Goal: Find specific page/section: Locate a particular part of the current website

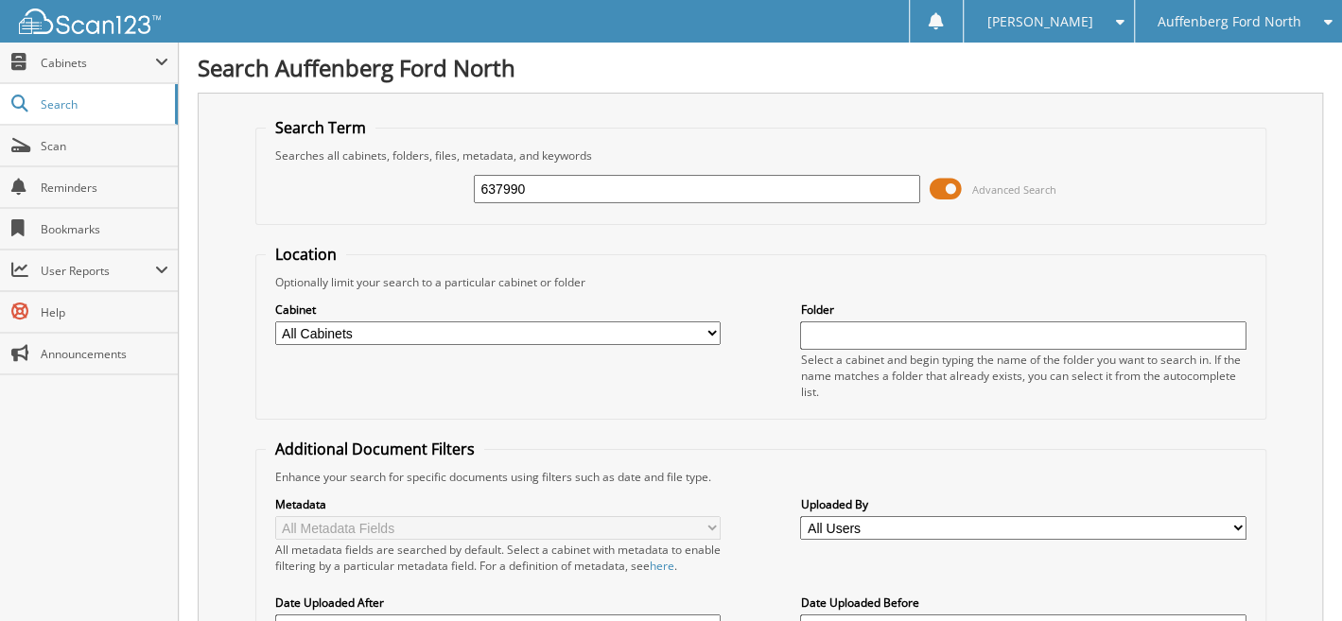
type input "637990"
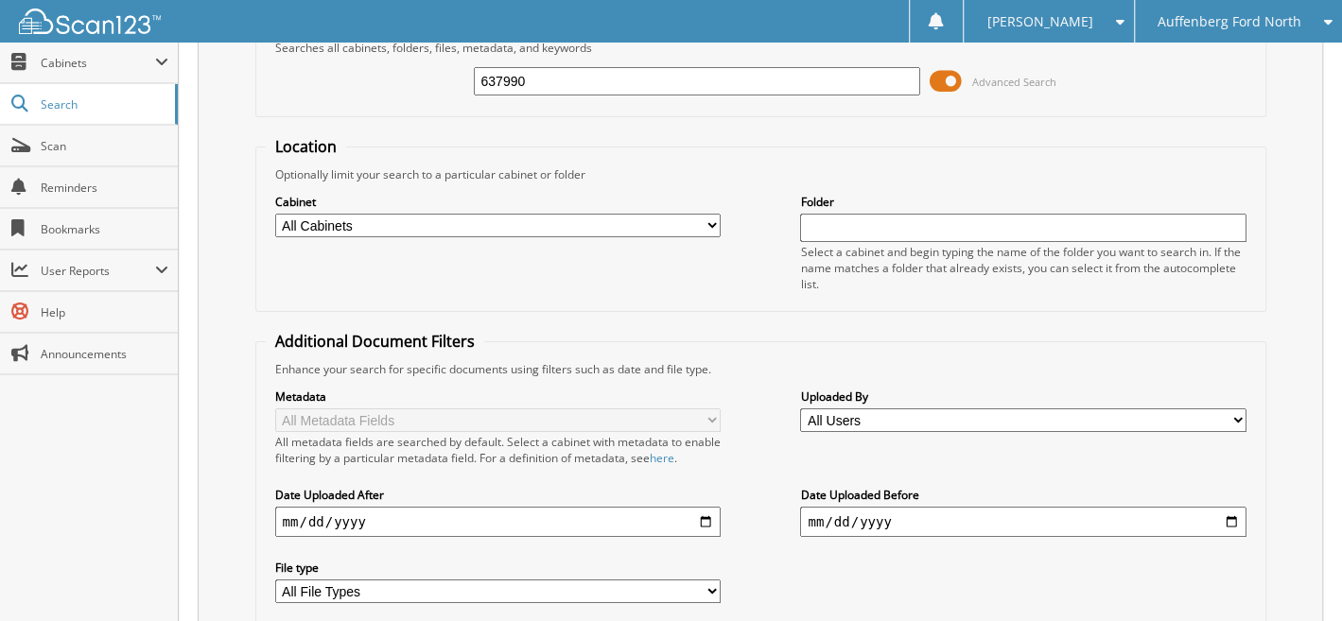
scroll to position [435, 0]
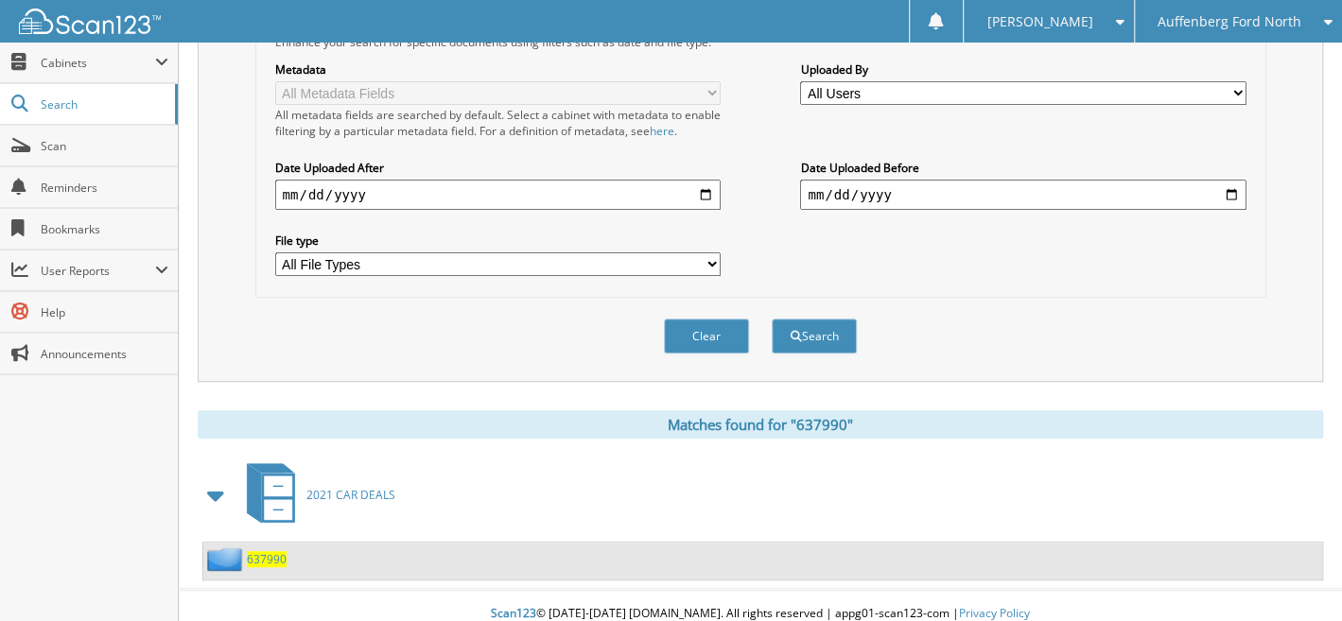
click at [258, 551] on span "637990" at bounding box center [267, 559] width 40 height 16
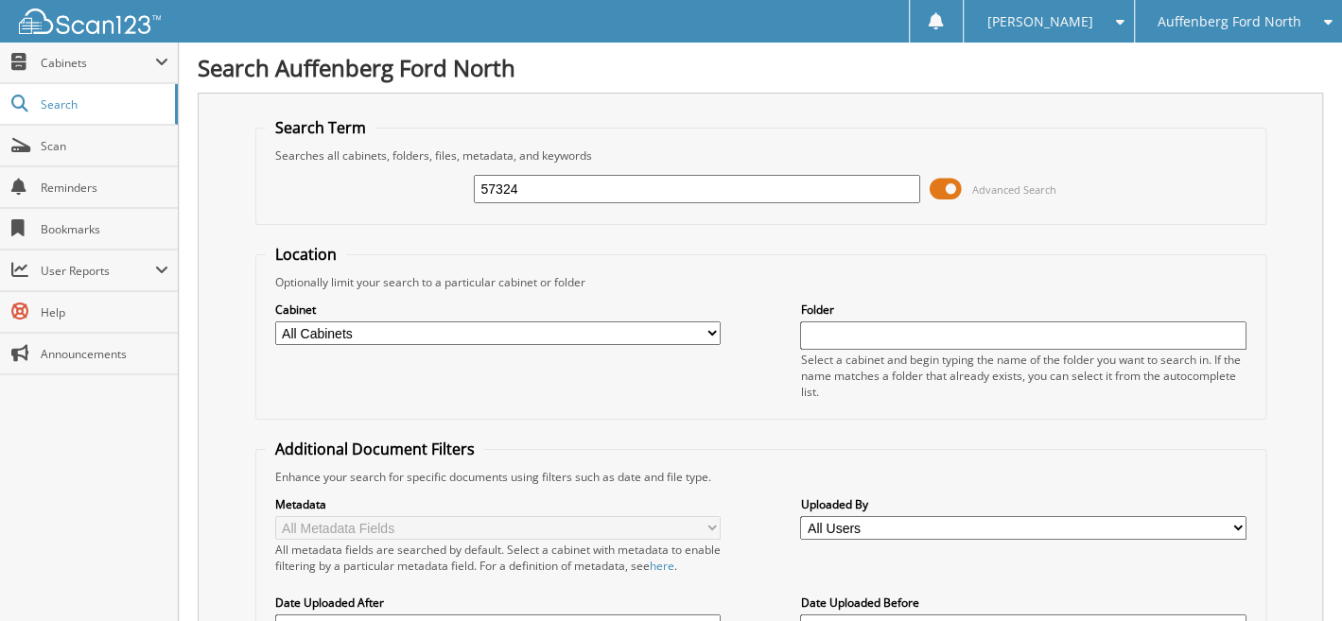
type input "57324"
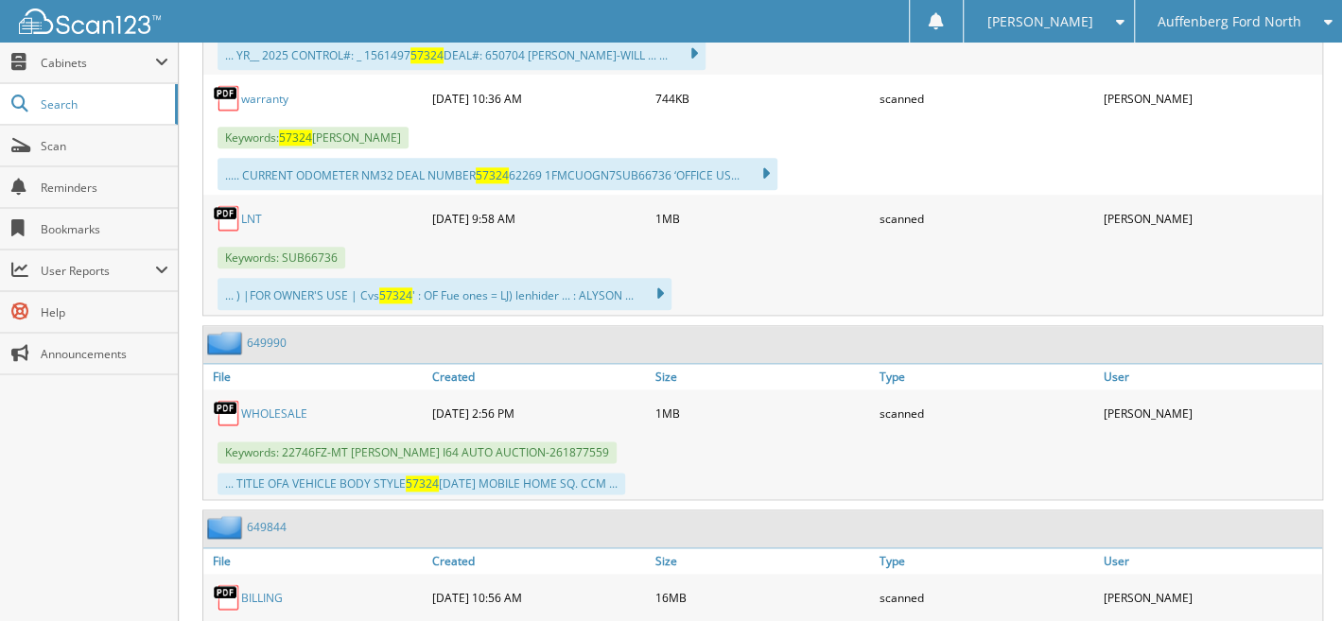
scroll to position [543, 0]
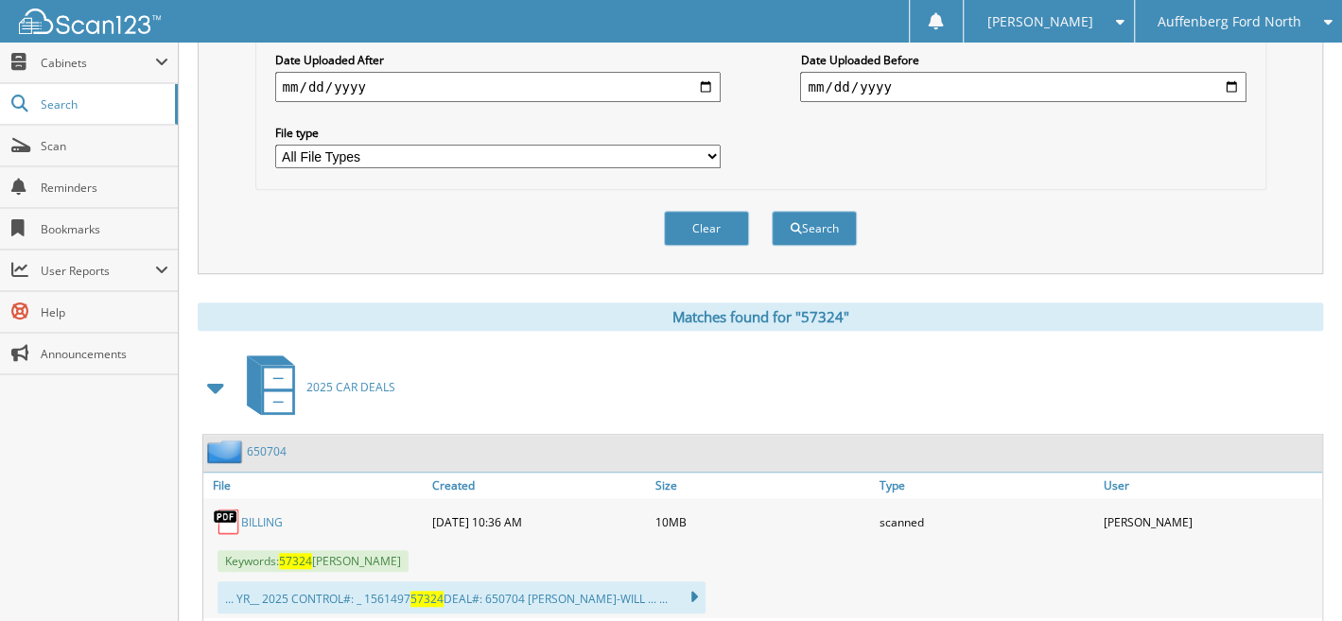
click at [274, 444] on link "650704" at bounding box center [267, 452] width 40 height 16
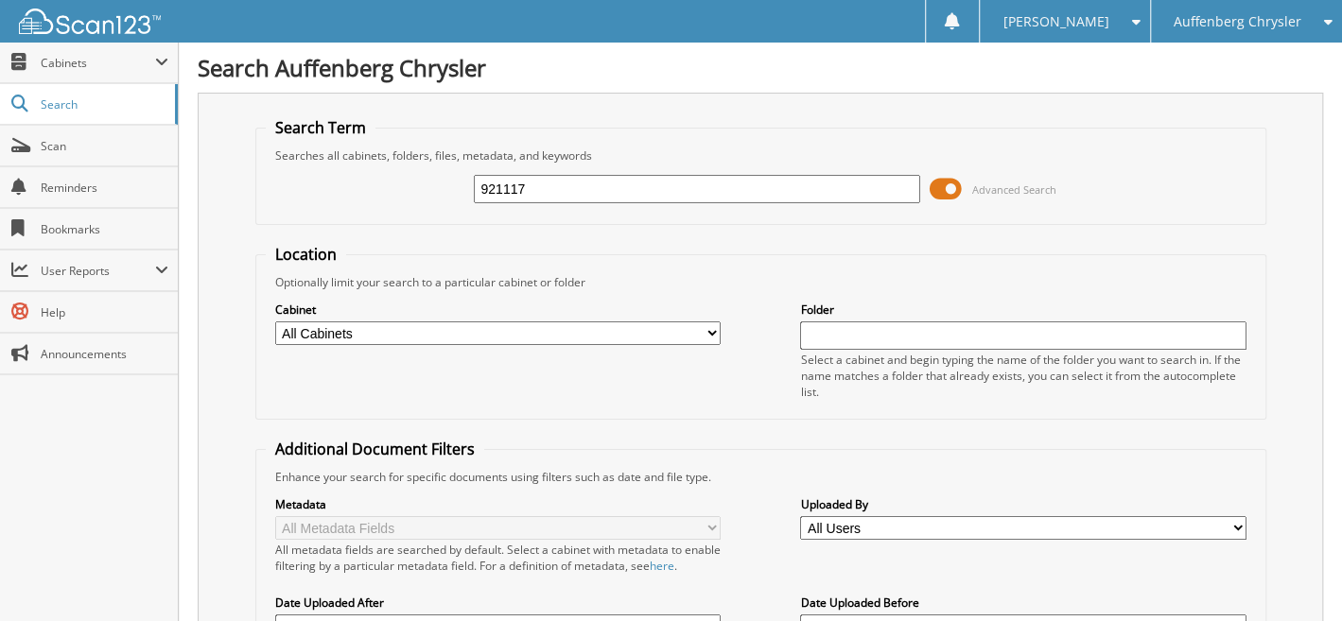
type input "921117"
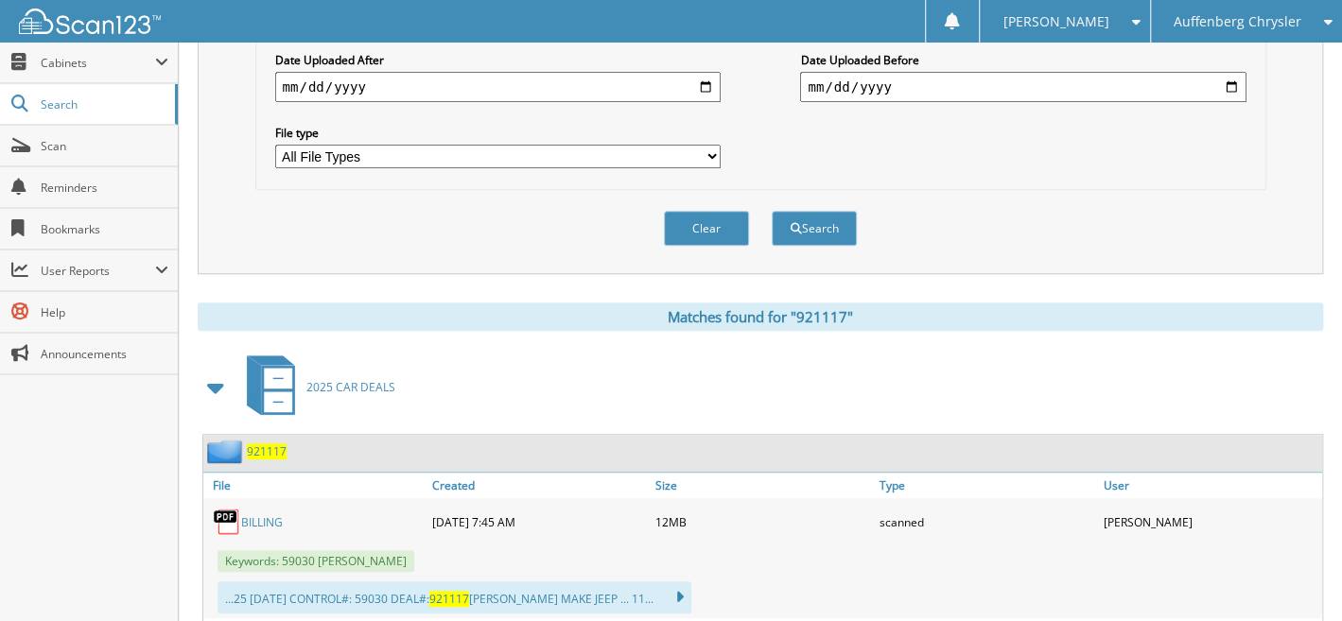
click at [265, 444] on span "921117" at bounding box center [267, 452] width 40 height 16
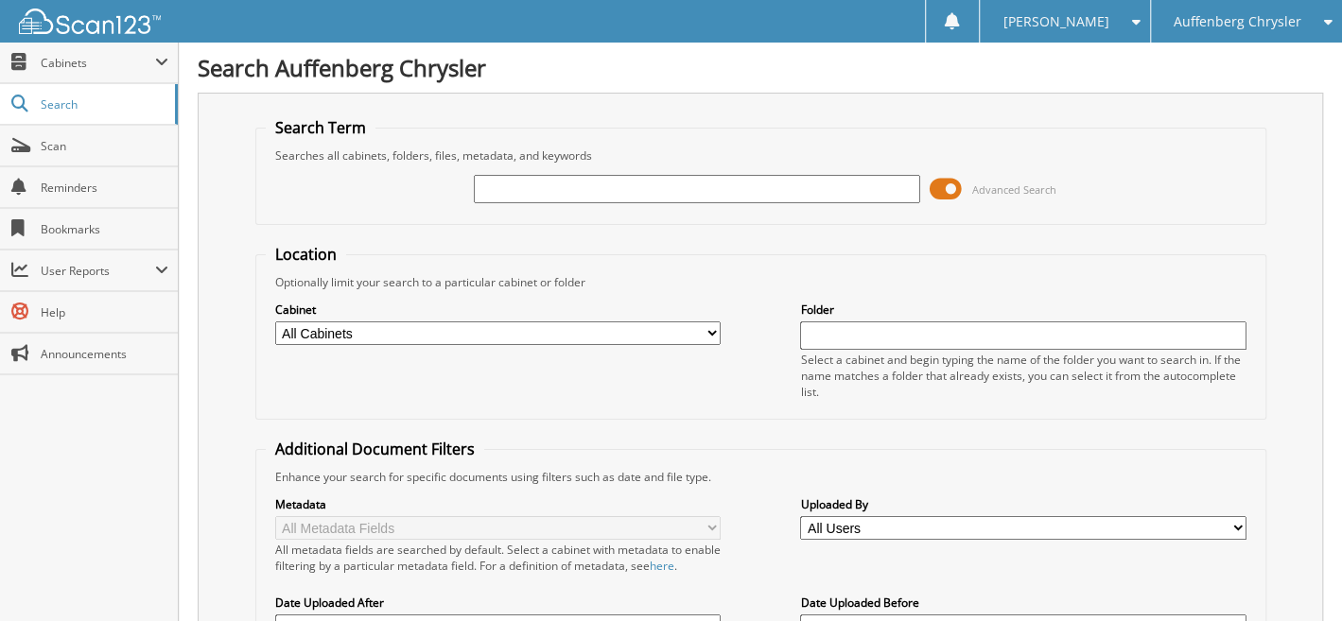
click at [583, 182] on input "text" at bounding box center [696, 189] width 445 height 28
type input "920471"
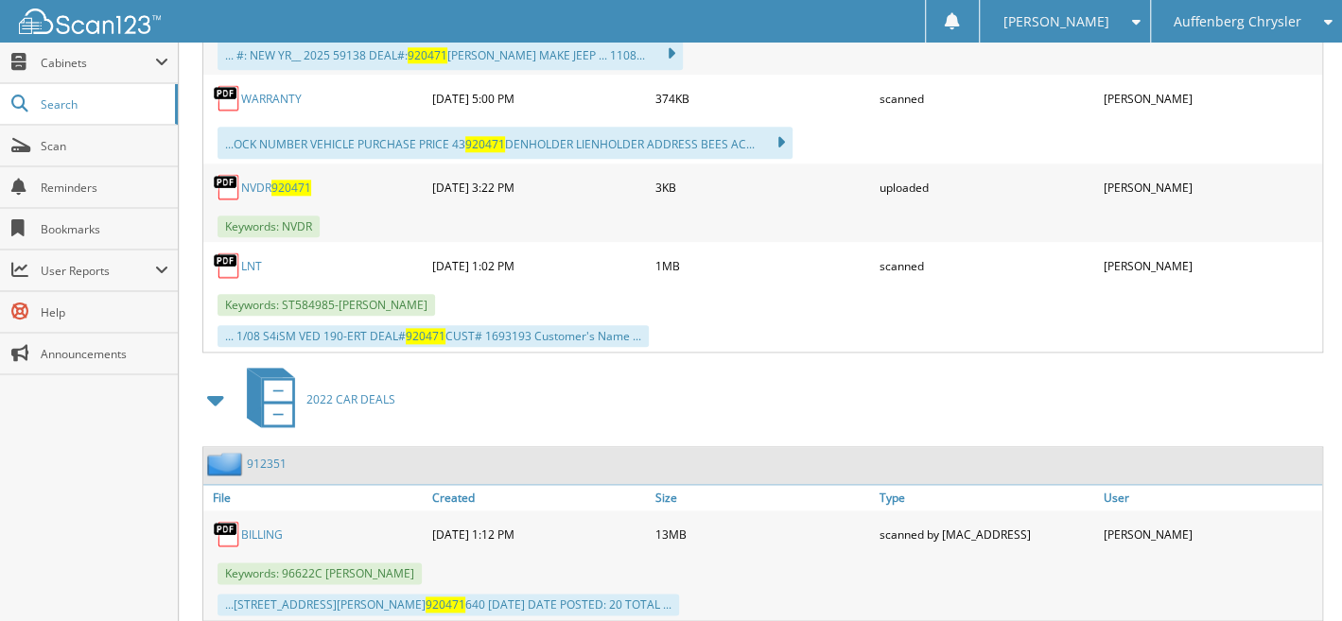
scroll to position [543, 0]
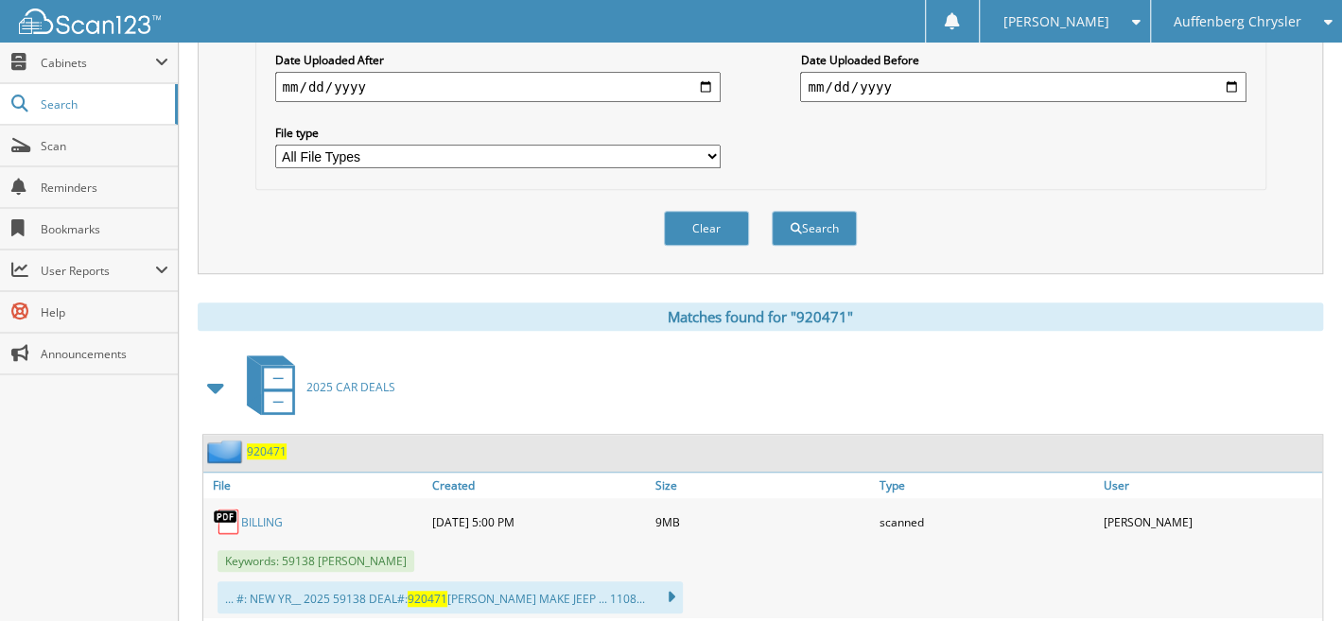
click at [267, 444] on span "920471" at bounding box center [267, 452] width 40 height 16
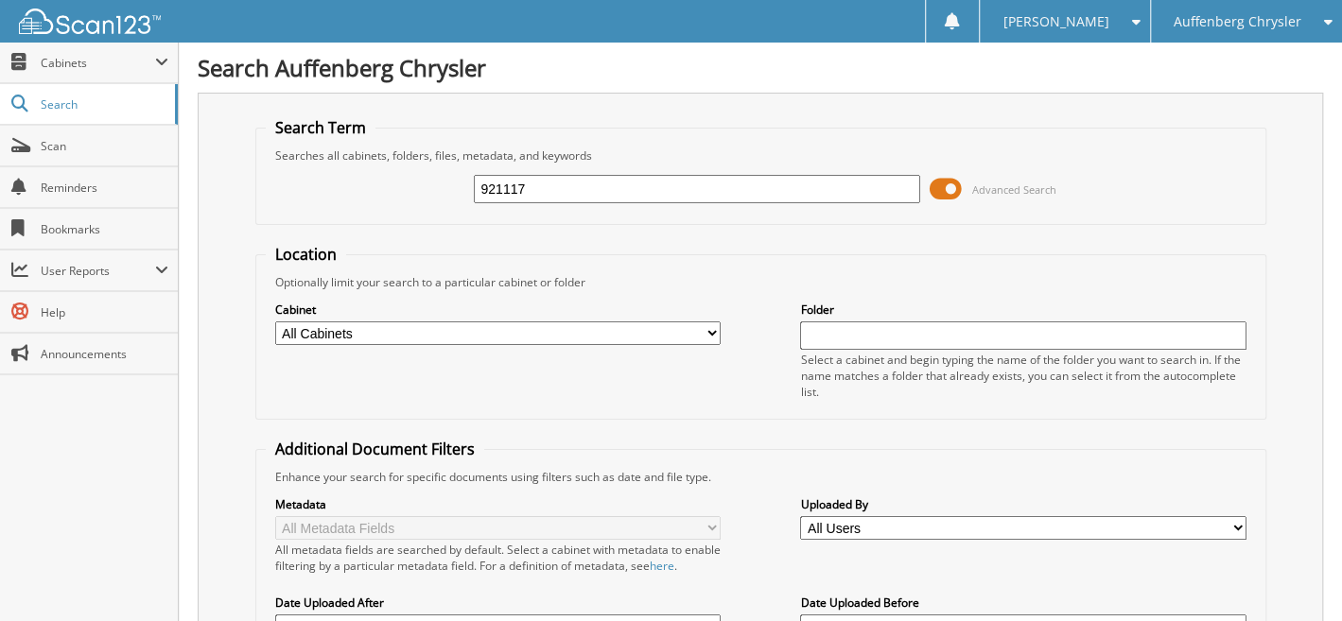
type input "921117"
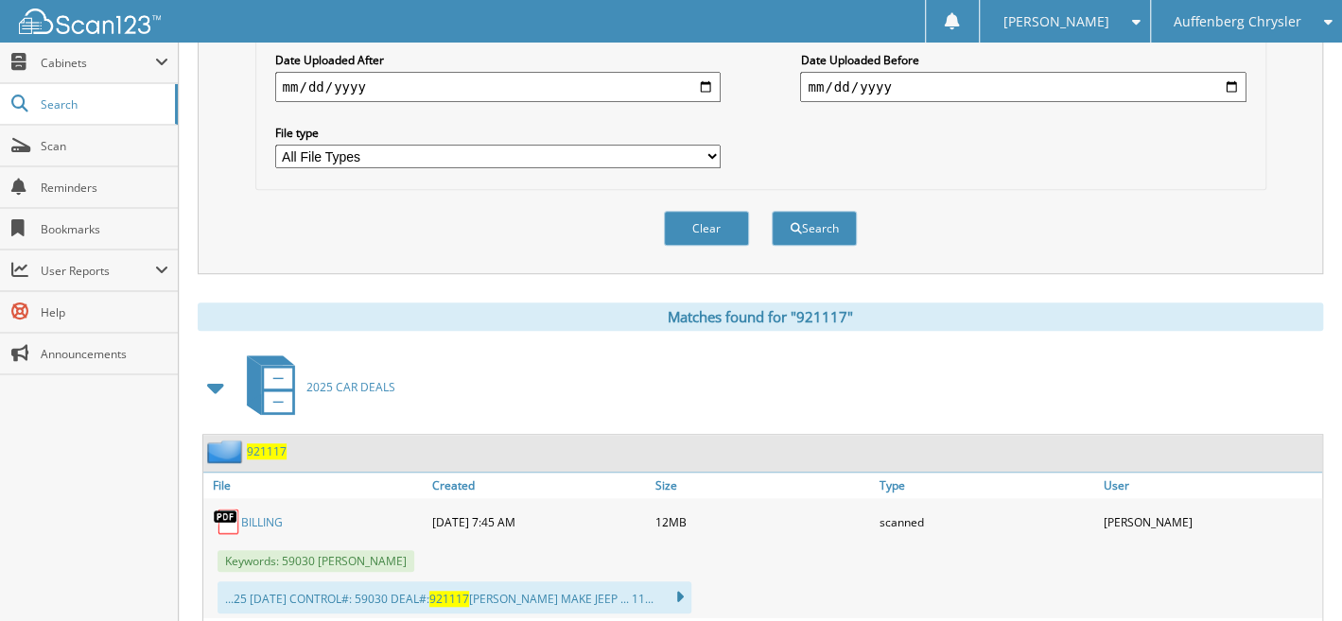
click at [264, 444] on span "921117" at bounding box center [267, 452] width 40 height 16
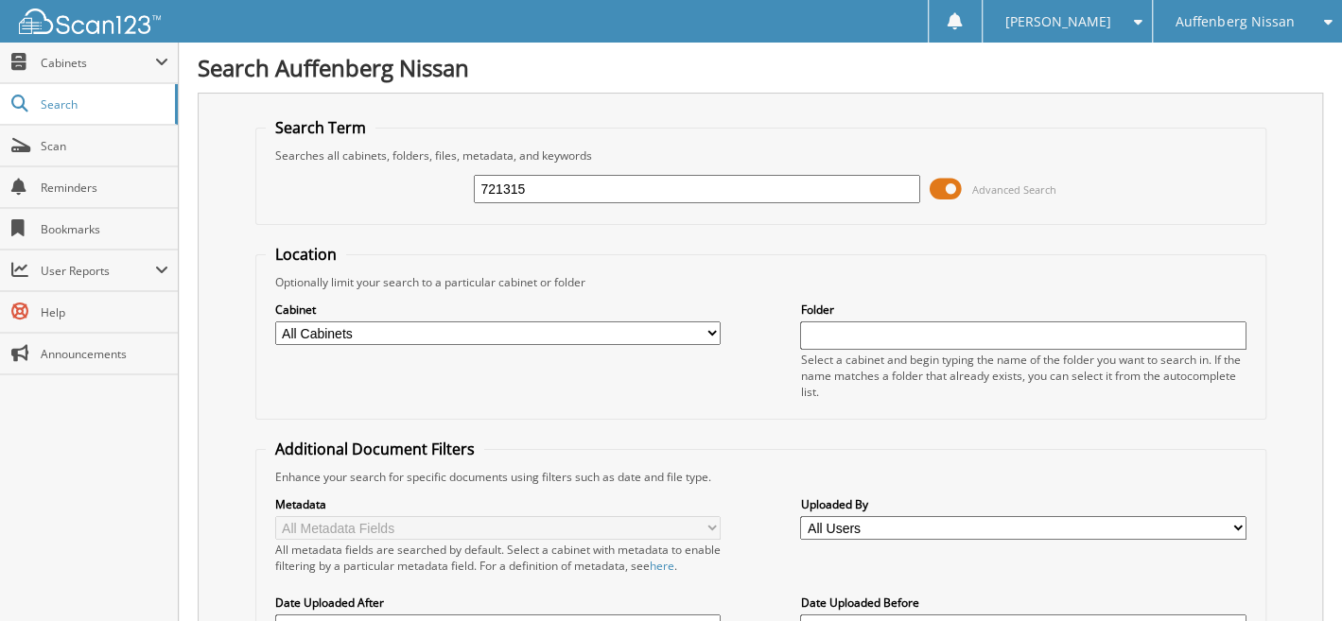
type input "721315"
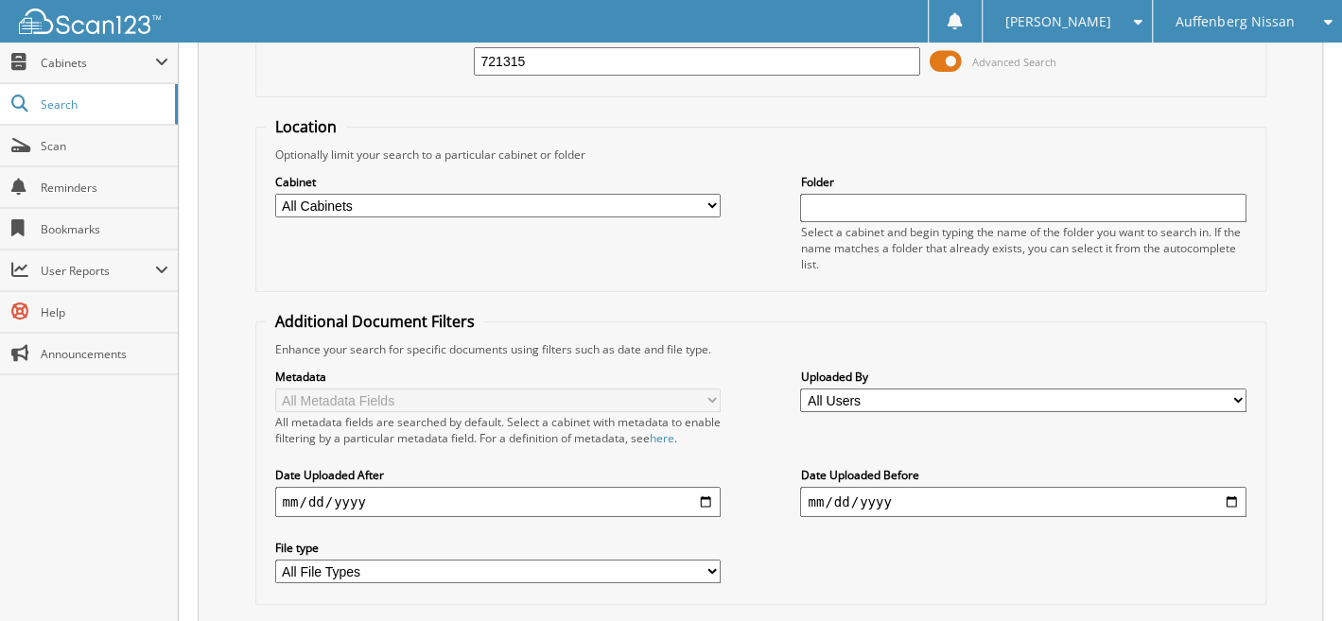
scroll to position [543, 0]
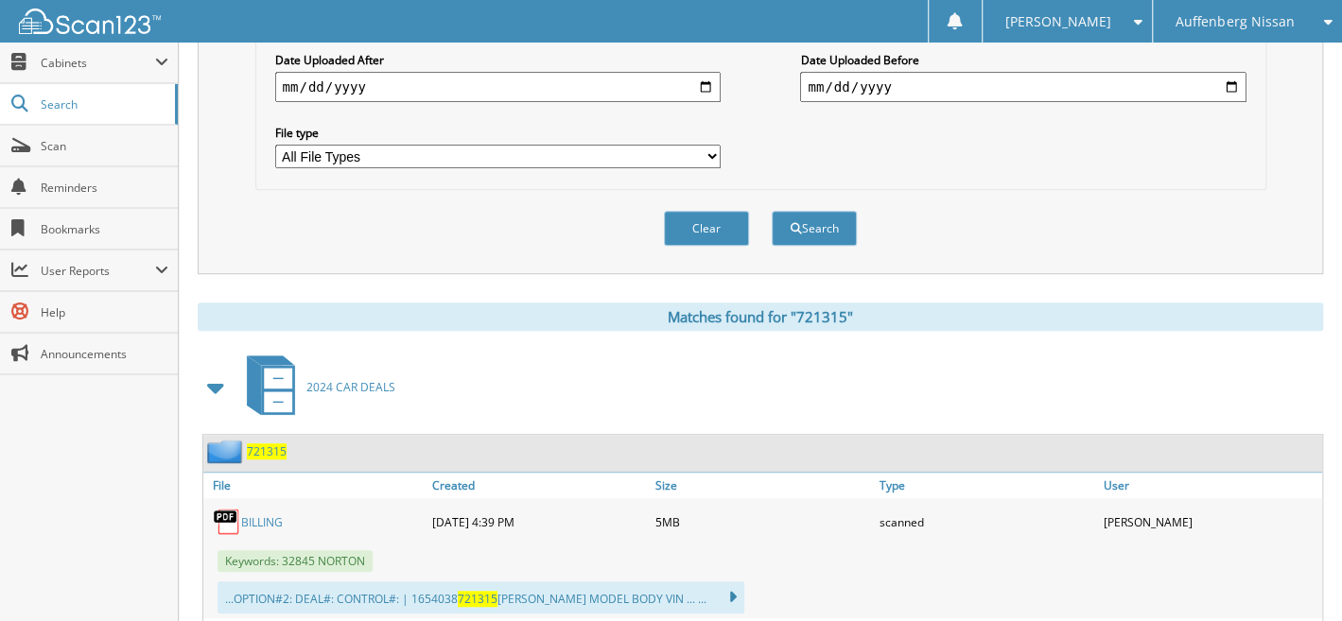
click at [269, 444] on span "721315" at bounding box center [267, 452] width 40 height 16
